Goal: Transaction & Acquisition: Purchase product/service

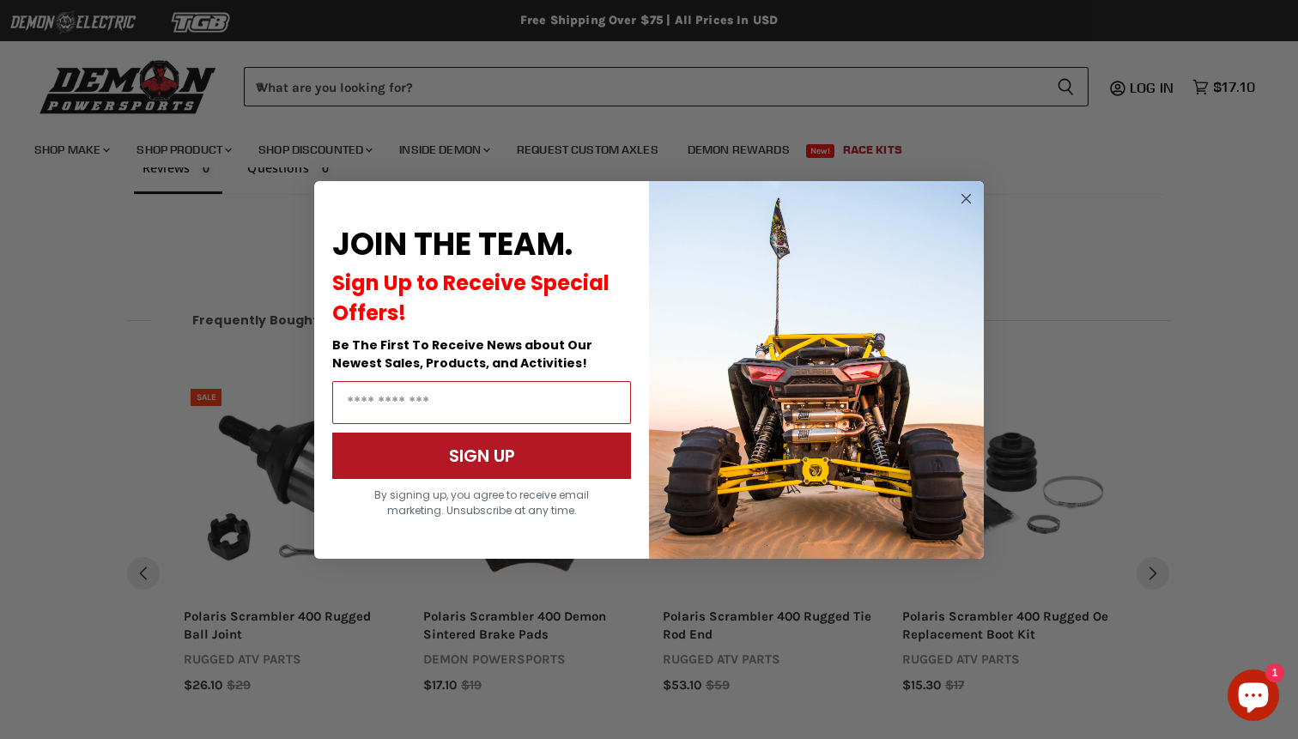
scroll to position [1216, 0]
